Goal: Task Accomplishment & Management: Manage account settings

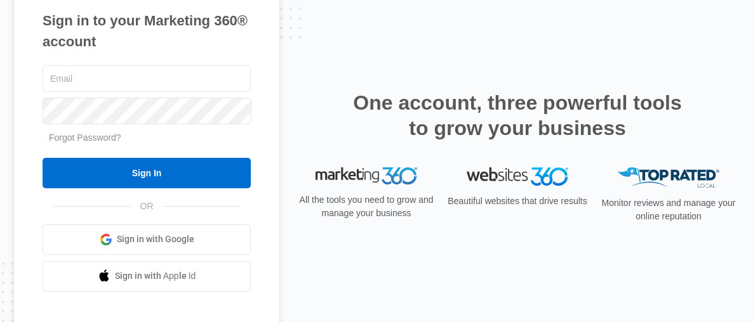
type input "[EMAIL_ADDRESS][DOMAIN_NAME]"
click at [159, 168] on input "Sign In" at bounding box center [147, 173] width 208 height 30
